Goal: Transaction & Acquisition: Purchase product/service

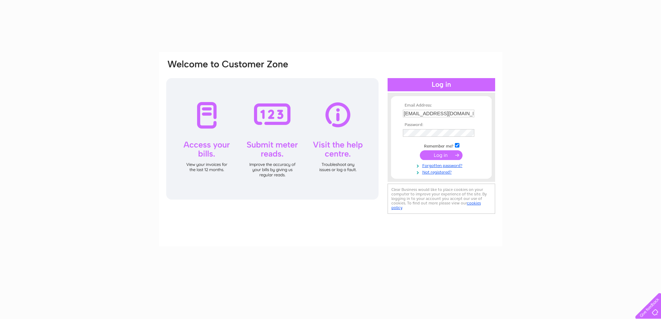
click at [440, 156] on input "submit" at bounding box center [441, 155] width 43 height 10
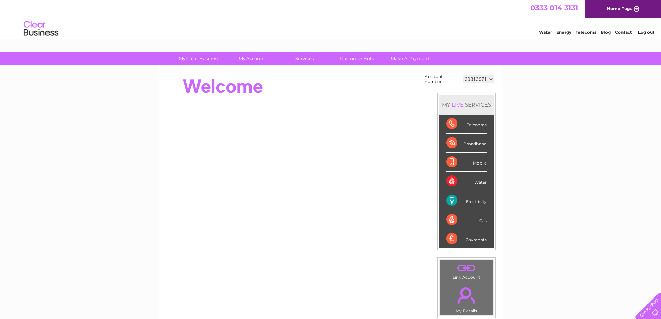
click at [465, 201] on div "Electricity" at bounding box center [466, 200] width 41 height 19
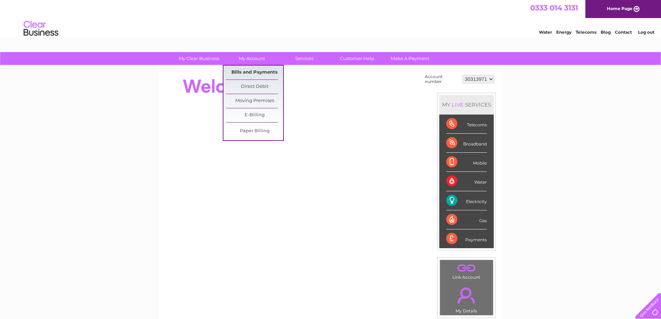
click at [255, 74] on link "Bills and Payments" at bounding box center [254, 73] width 57 height 14
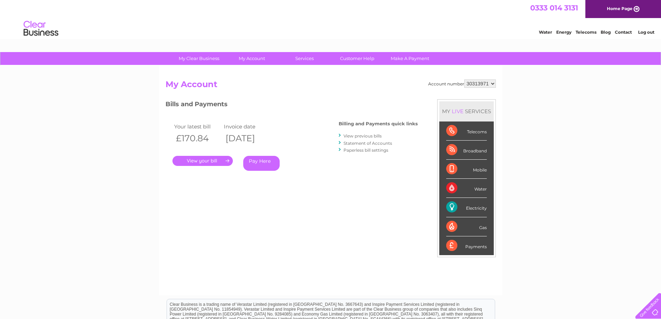
click at [259, 161] on link "Pay Here" at bounding box center [261, 163] width 36 height 15
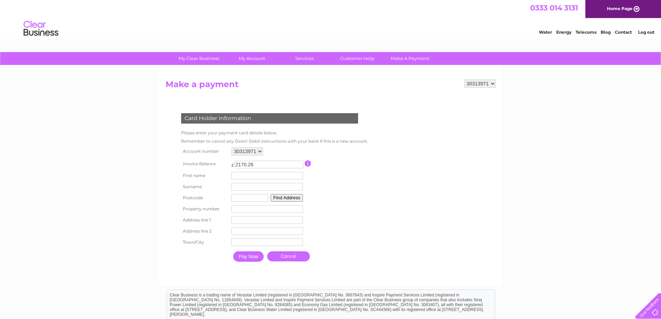
click at [251, 164] on input "2170.26" at bounding box center [269, 165] width 69 height 8
click at [300, 164] on input "2171.26" at bounding box center [269, 165] width 69 height 8
click at [300, 164] on input "2172.26" at bounding box center [269, 165] width 69 height 8
click at [300, 164] on input "2173.26" at bounding box center [269, 165] width 69 height 8
click at [298, 167] on input "2172.26" at bounding box center [269, 165] width 69 height 8
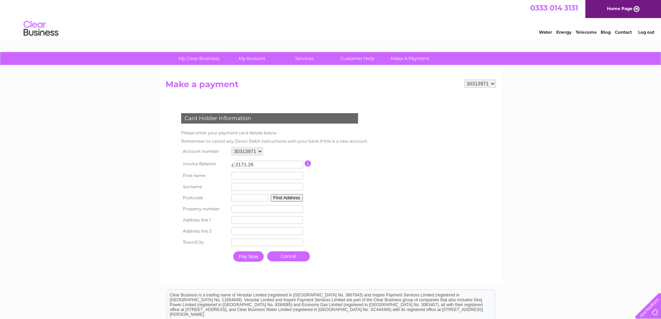
click at [298, 167] on input "2171.26" at bounding box center [269, 165] width 69 height 8
click at [298, 167] on input "2170.26" at bounding box center [269, 165] width 69 height 8
click at [298, 167] on input "2169.26" at bounding box center [269, 165] width 69 height 8
click at [298, 167] on input "2168.26" at bounding box center [269, 165] width 69 height 8
click at [298, 167] on input "2167.26" at bounding box center [269, 165] width 69 height 8
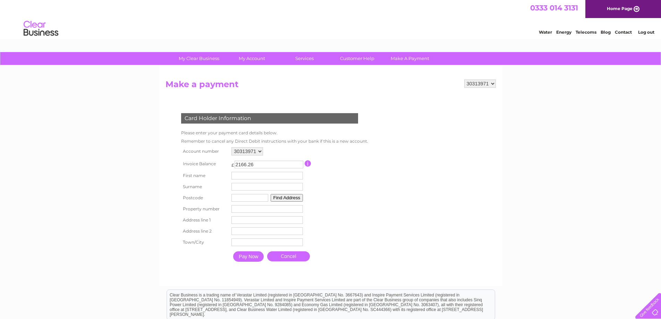
click at [298, 167] on input "2166.26" at bounding box center [269, 165] width 69 height 8
click at [298, 167] on input "2165.26" at bounding box center [269, 165] width 69 height 8
type input "2164.26"
click at [298, 167] on input "2164.26" at bounding box center [269, 165] width 69 height 8
click at [271, 166] on input "2164.26" at bounding box center [269, 165] width 69 height 8
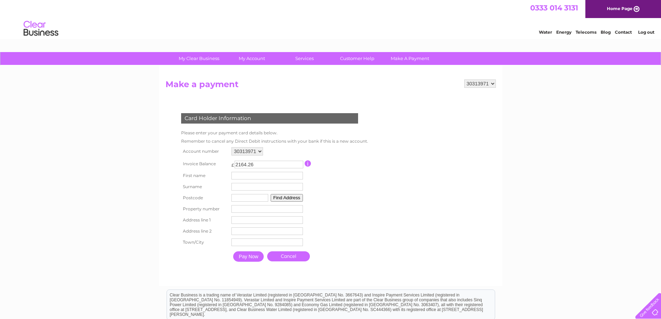
click at [259, 153] on select "30313971" at bounding box center [247, 151] width 32 height 8
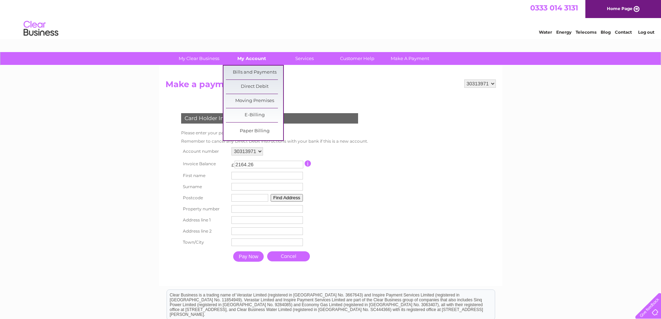
click at [260, 59] on link "My Account" at bounding box center [251, 58] width 57 height 13
click at [256, 74] on link "Bills and Payments" at bounding box center [254, 73] width 57 height 14
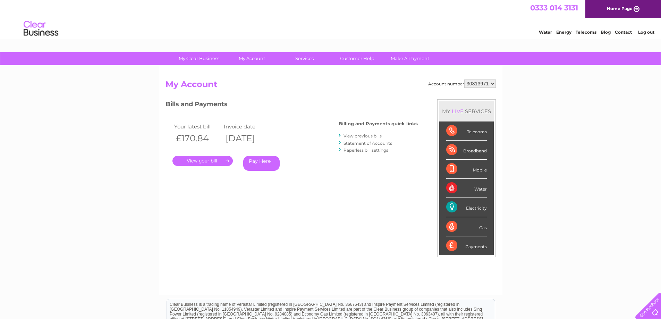
click at [221, 162] on link "." at bounding box center [202, 161] width 60 height 10
